Goal: Task Accomplishment & Management: Manage account settings

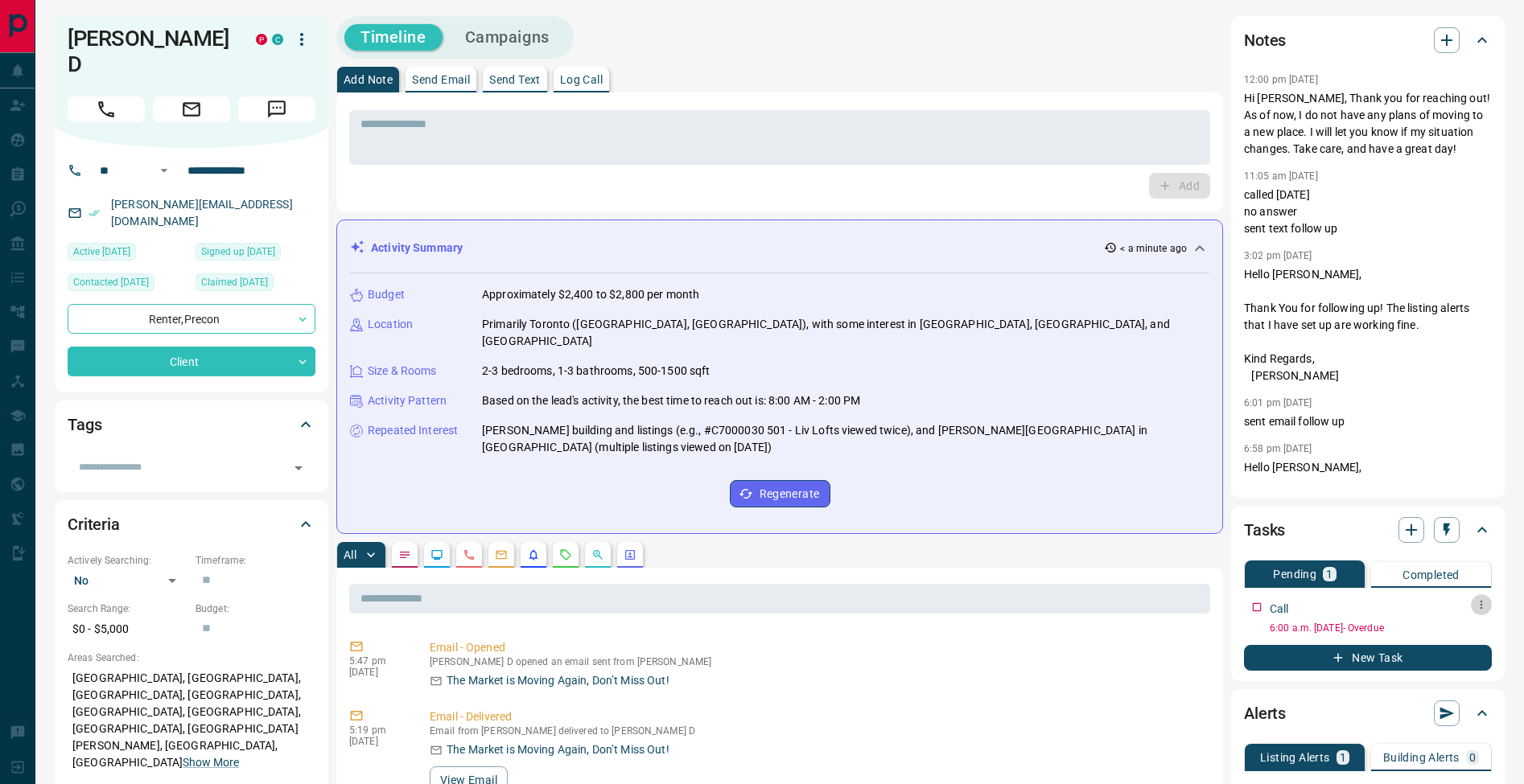
click at [1489, 606] on button "button" at bounding box center [1480, 604] width 20 height 20
click at [1480, 630] on li "Edit" at bounding box center [1455, 635] width 71 height 24
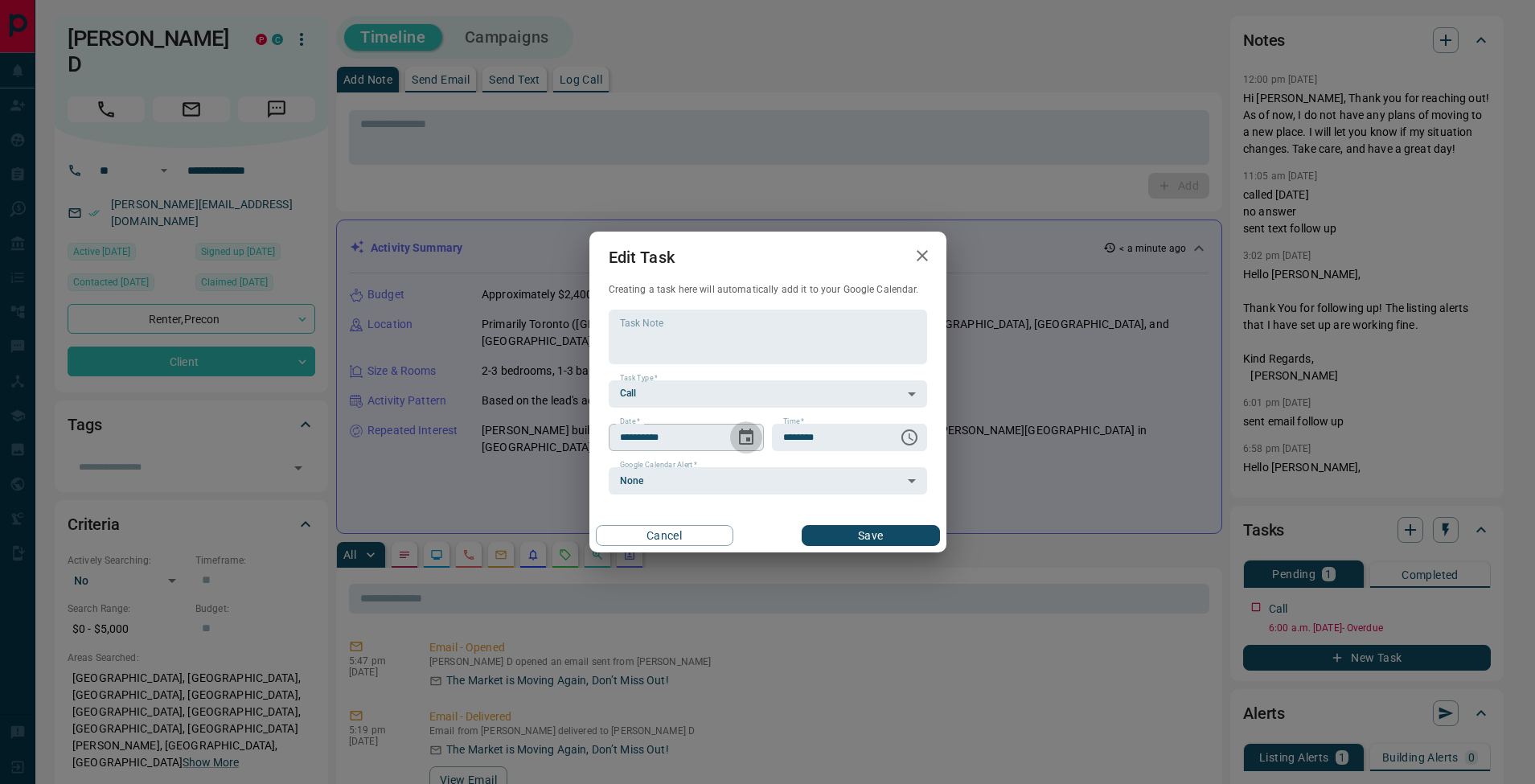
click at [742, 436] on icon "Choose date, selected date is Aug 19, 2025" at bounding box center [746, 438] width 19 height 19
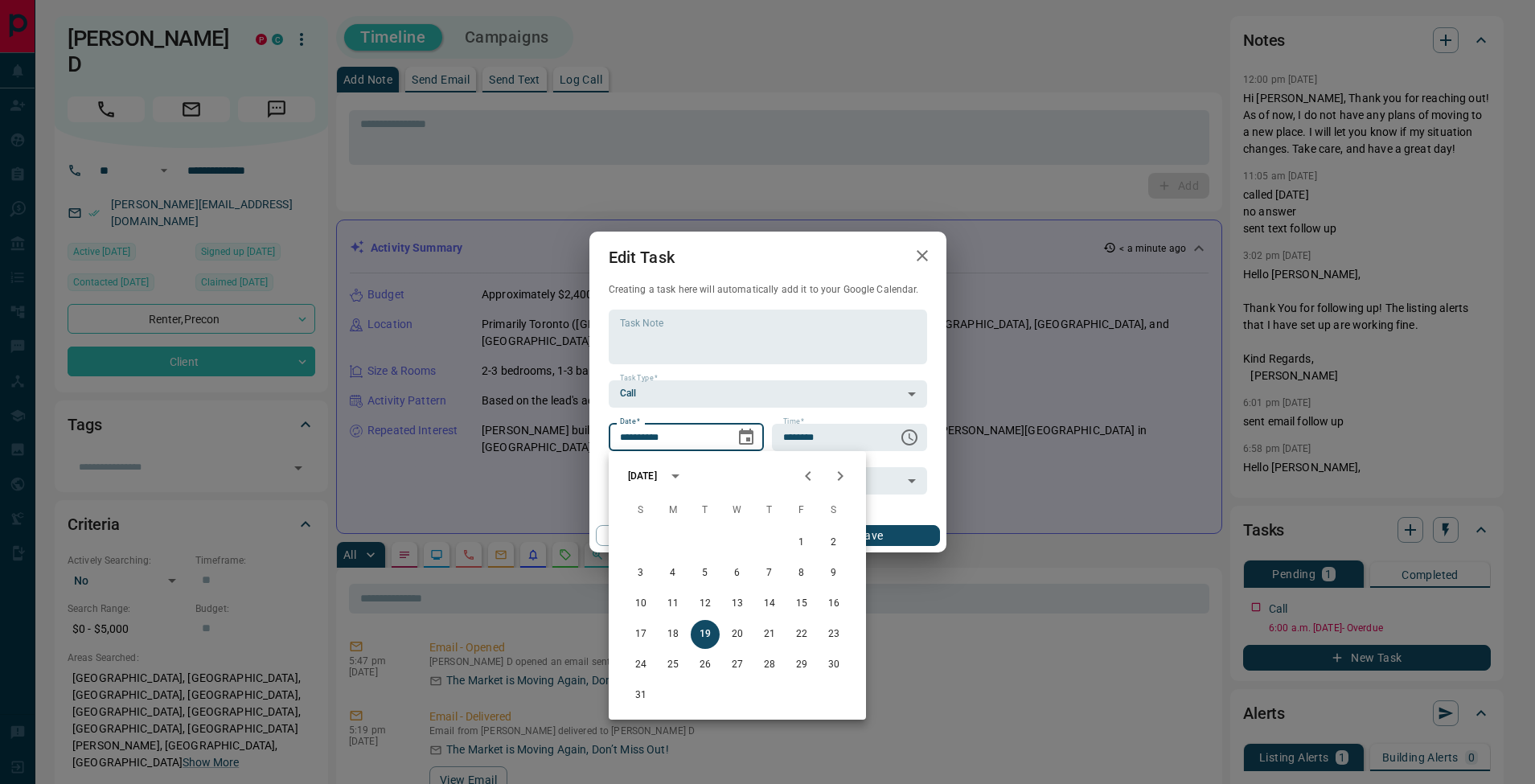
click at [839, 474] on icon "Next month" at bounding box center [841, 477] width 6 height 10
click at [799, 605] on button "19" at bounding box center [802, 604] width 29 height 29
type input "**********"
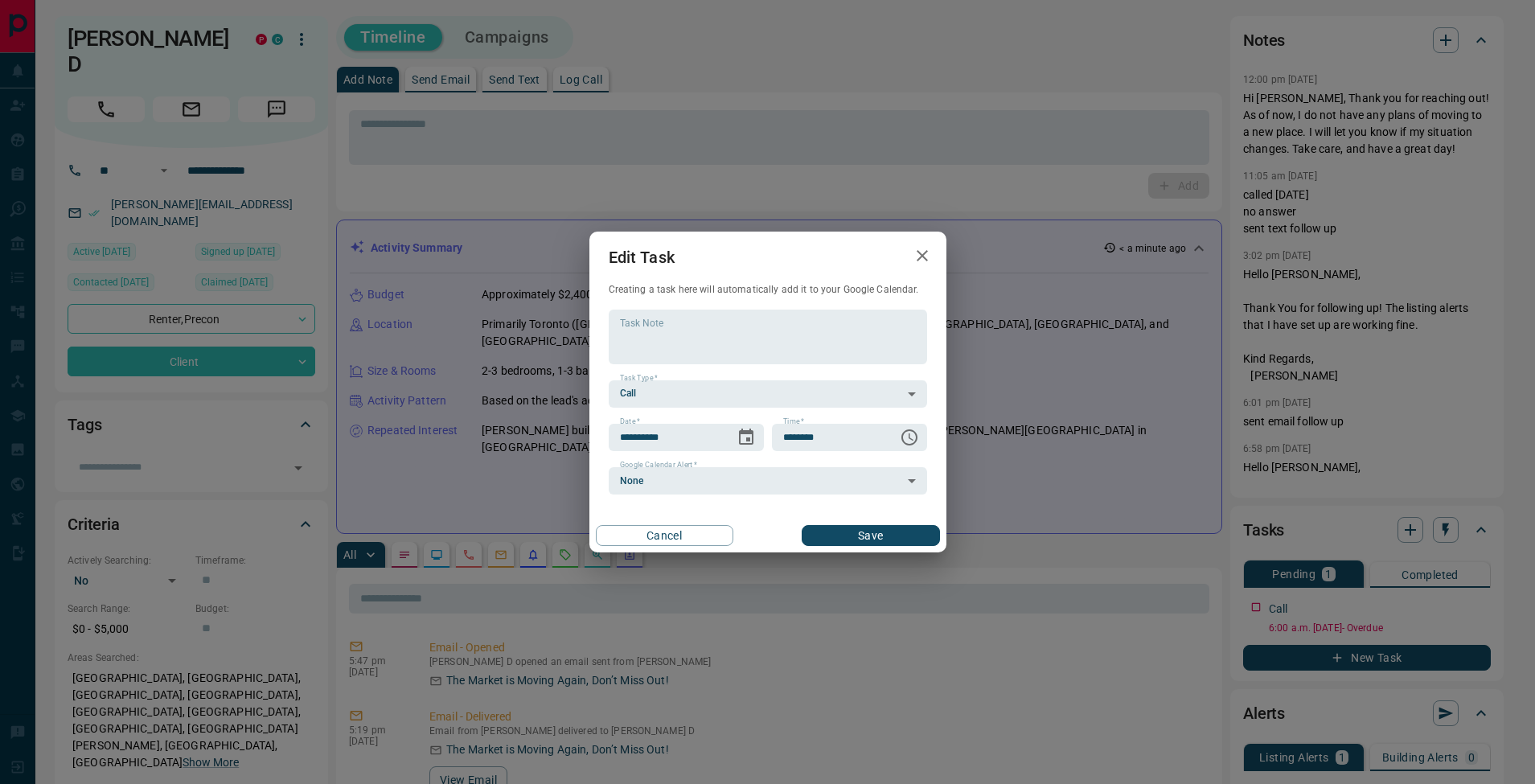
click at [898, 547] on div "Cancel Save" at bounding box center [768, 535] width 357 height 34
click at [899, 542] on button "Save" at bounding box center [870, 535] width 137 height 20
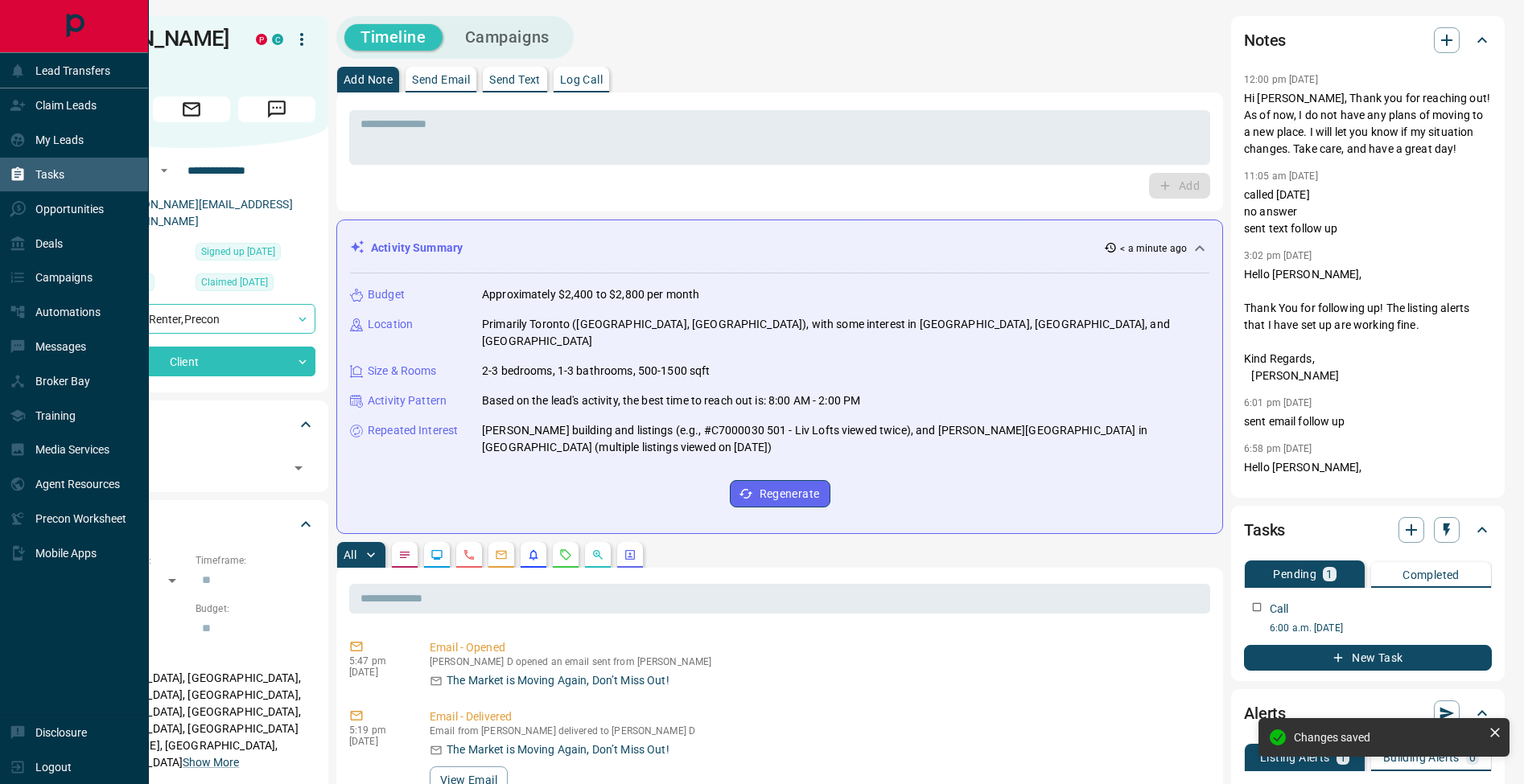
click at [75, 178] on div "Tasks" at bounding box center [74, 175] width 149 height 35
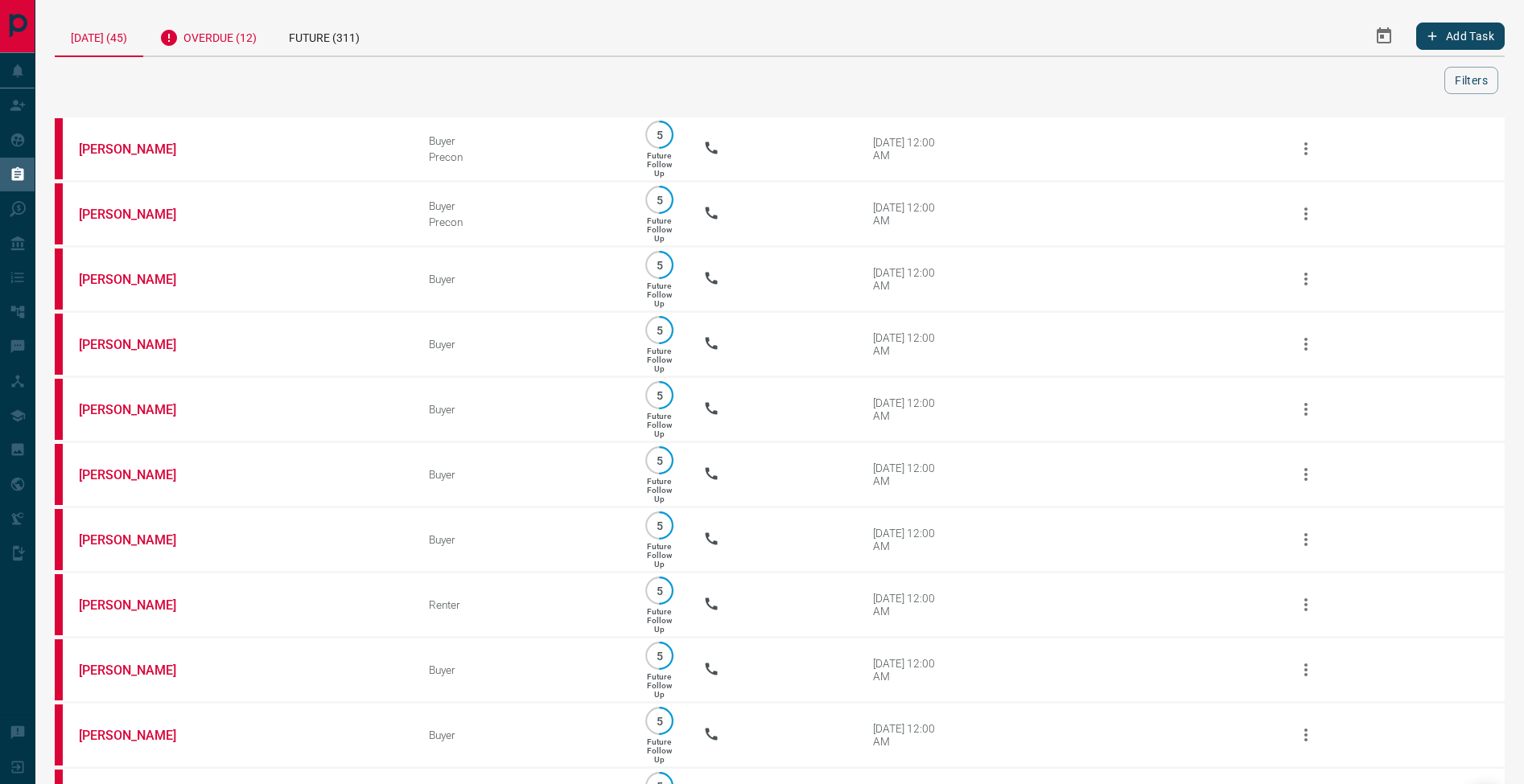
click at [226, 47] on div "Overdue (12)" at bounding box center [207, 36] width 129 height 40
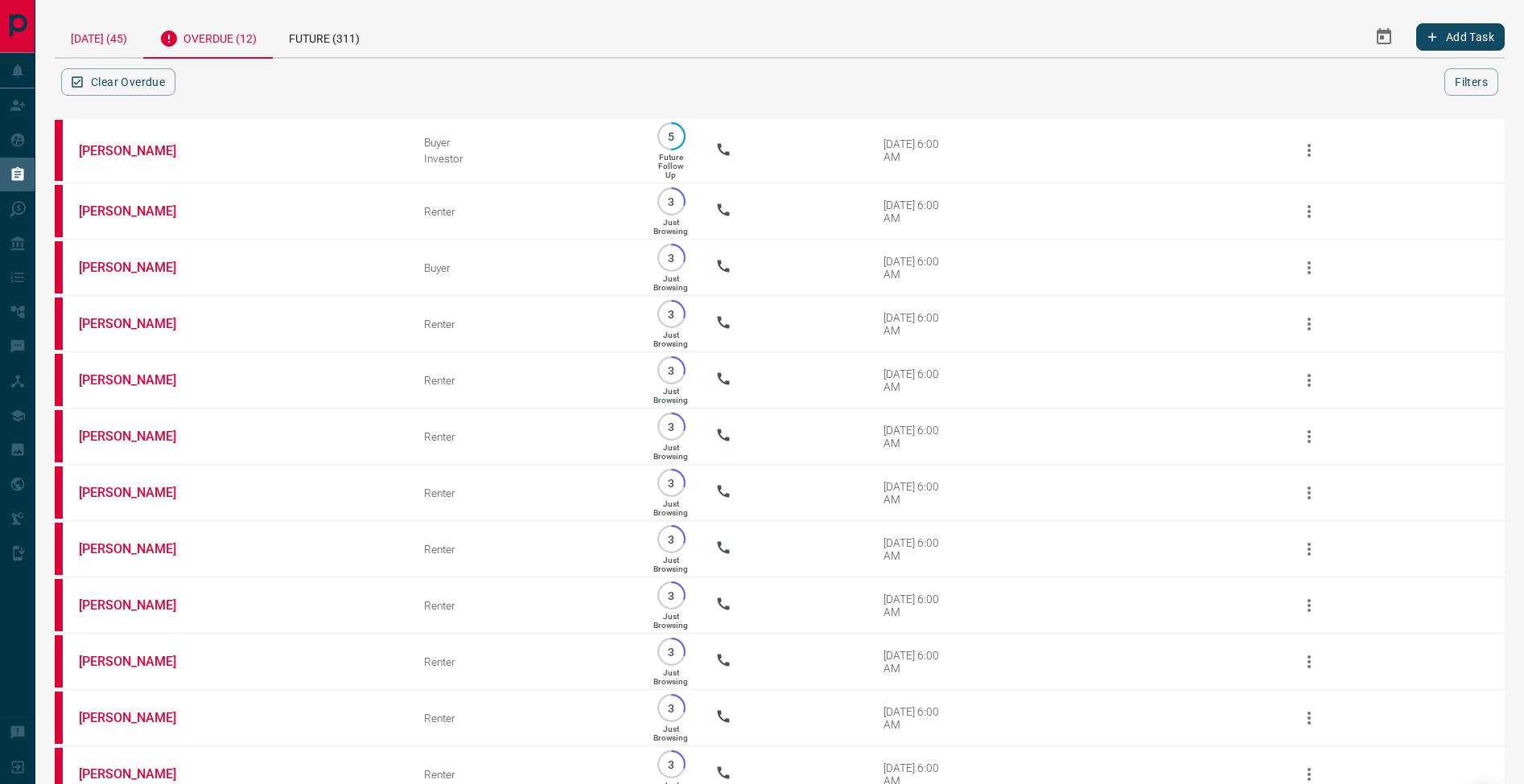
click at [108, 39] on div "[DATE] (45)" at bounding box center [98, 37] width 89 height 41
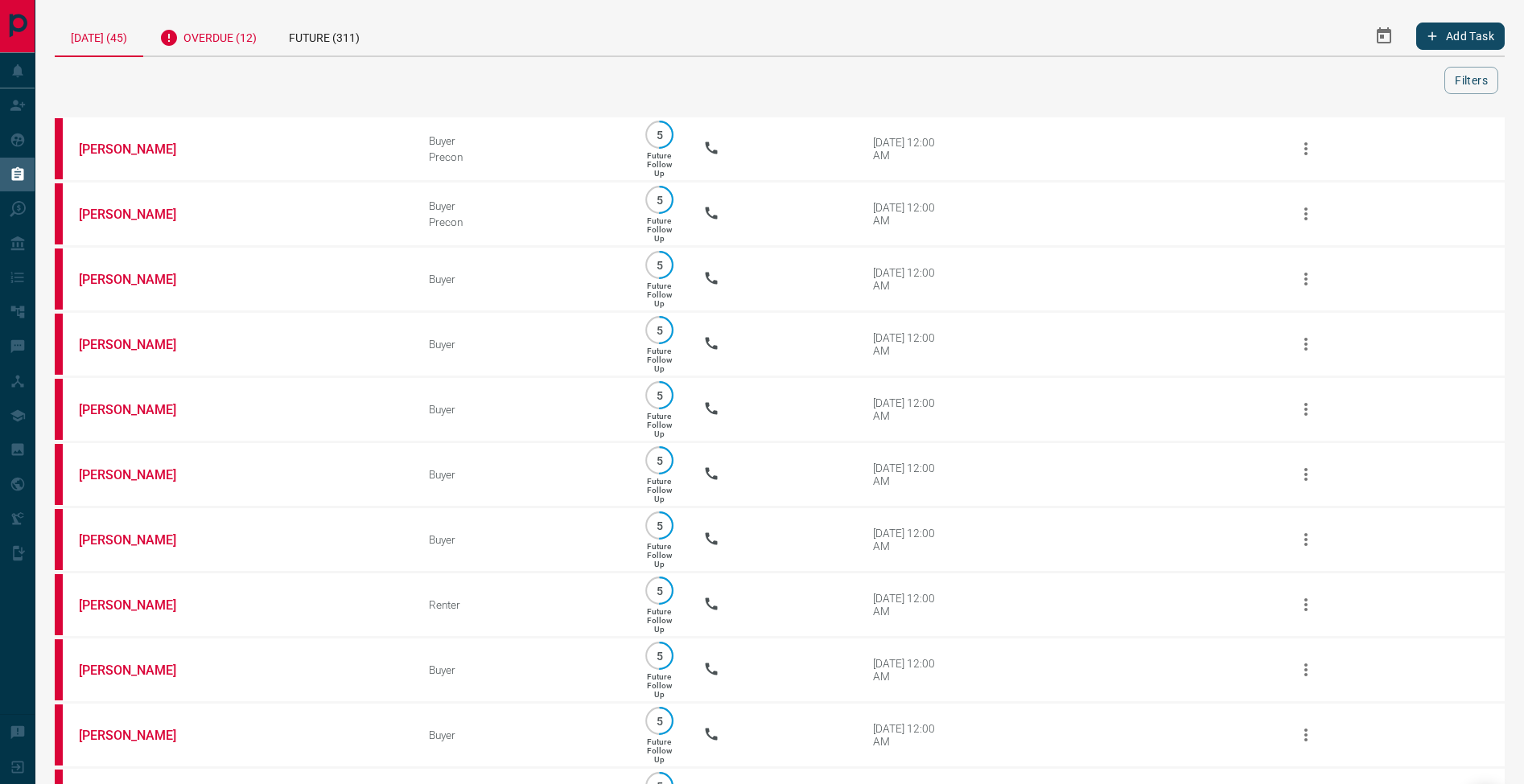
click at [240, 40] on div "Overdue (12)" at bounding box center [207, 36] width 129 height 40
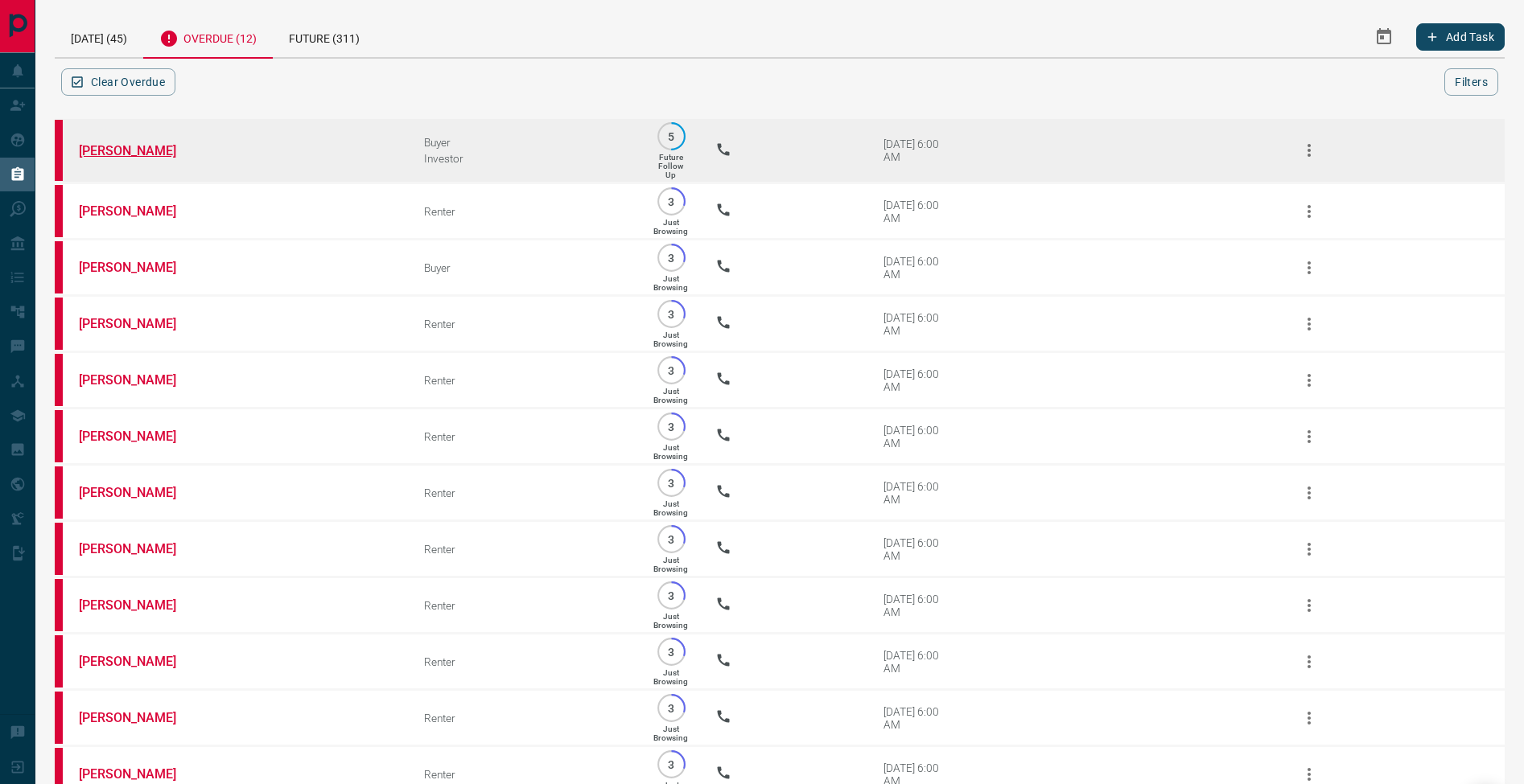
click at [110, 150] on link "[PERSON_NAME]" at bounding box center [139, 151] width 121 height 16
